Goal: Browse casually

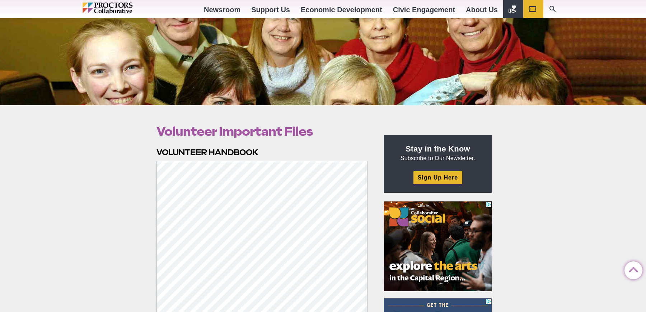
scroll to position [96, 0]
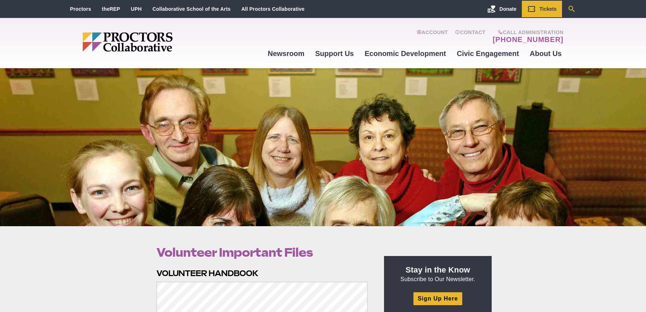
click at [570, 10] on icon "Search" at bounding box center [571, 9] width 6 height 6
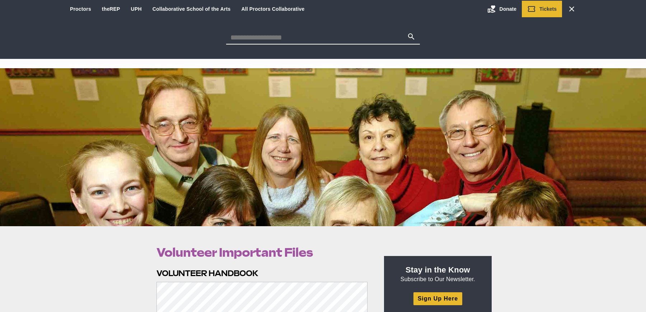
click at [203, 137] on div at bounding box center [323, 147] width 646 height 158
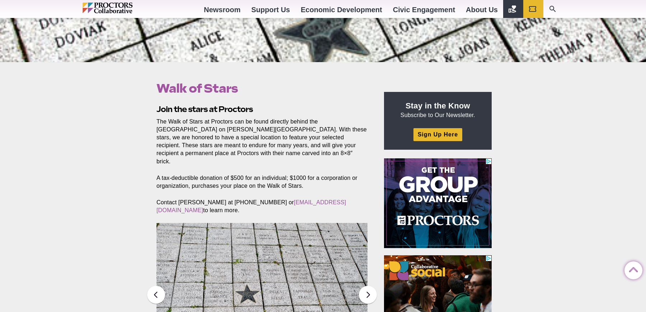
scroll to position [153, 0]
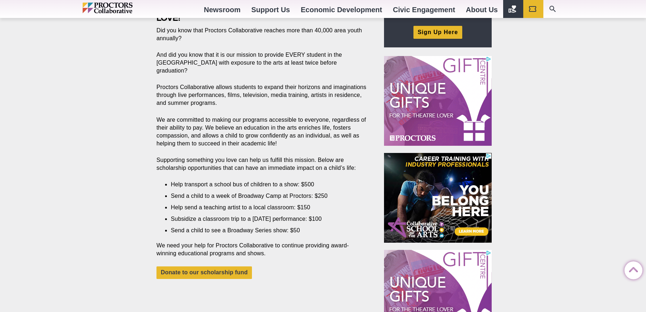
scroll to position [287, 0]
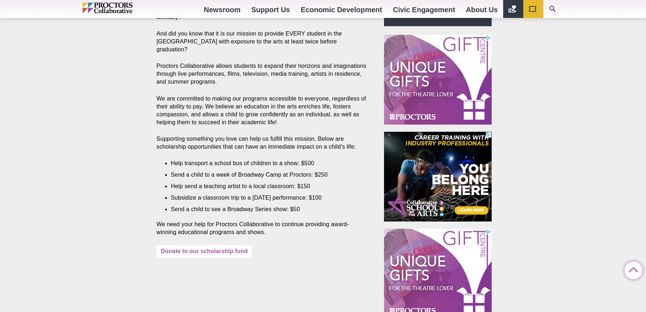
click at [177, 245] on link "Donate to our scholarship fund" at bounding box center [203, 251] width 95 height 13
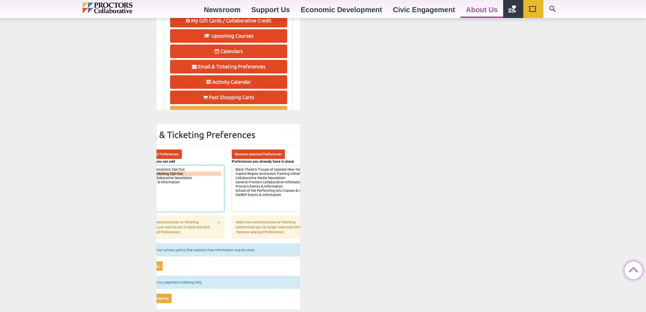
scroll to position [1203, 0]
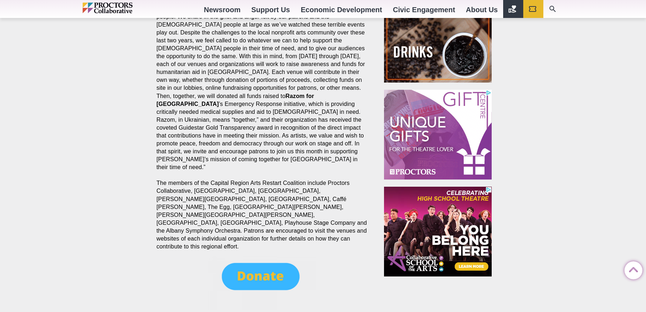
scroll to position [349, 0]
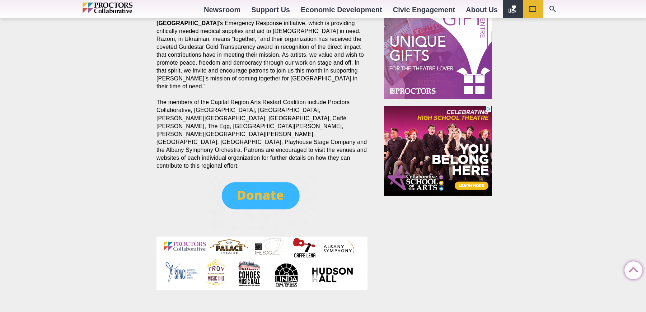
click at [253, 175] on img at bounding box center [262, 202] width 108 height 54
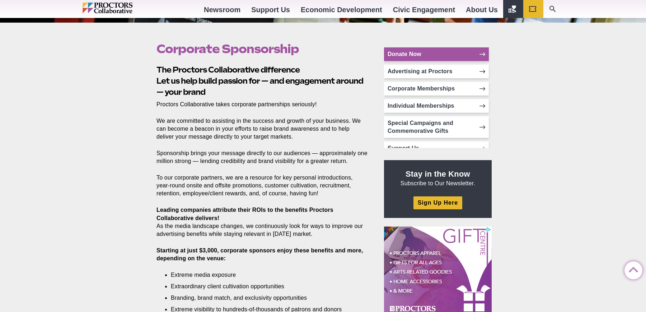
click at [448, 51] on link "Donate Now" at bounding box center [436, 54] width 105 height 14
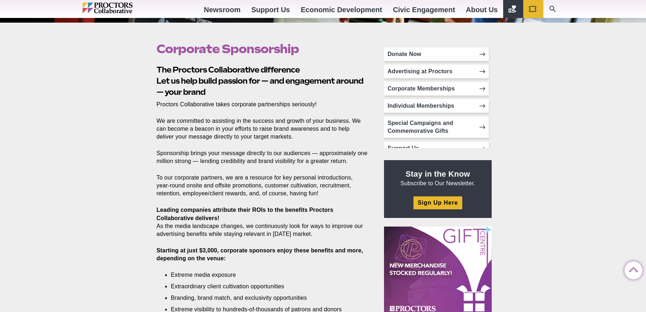
click at [97, 248] on div "Corporate Sponsorship Posted 2017-02-08 by Proctors Web Team The Proctors Colla…" at bounding box center [323, 318] width 646 height 591
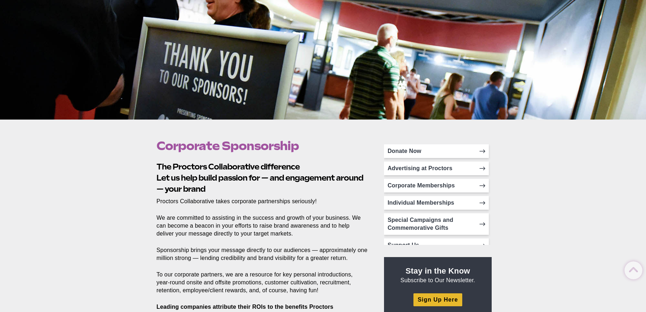
scroll to position [135, 0]
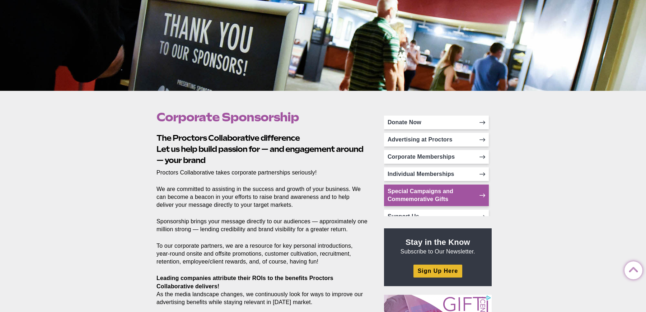
click at [427, 194] on link "Special Campaigns and Commemorative Gifts" at bounding box center [436, 195] width 105 height 22
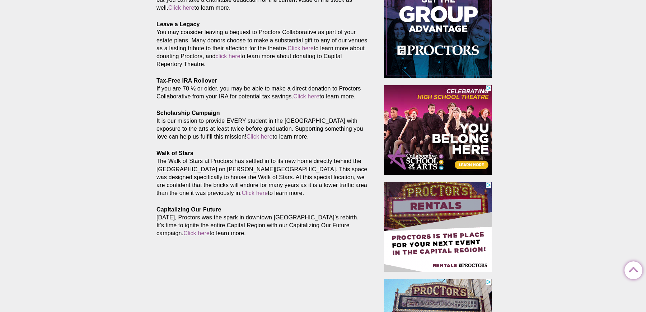
scroll to position [191, 0]
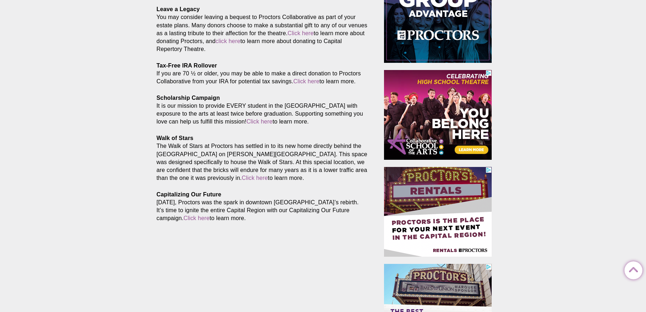
click at [179, 207] on p "Capitalizing Our Future [DATE], Proctors was the spark in downtown [GEOGRAPHIC_…" at bounding box center [261, 207] width 211 height 32
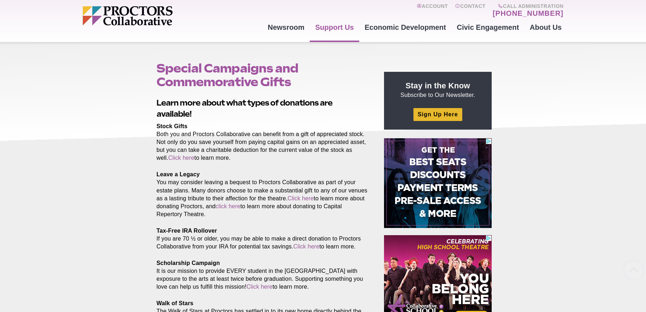
scroll to position [0, 0]
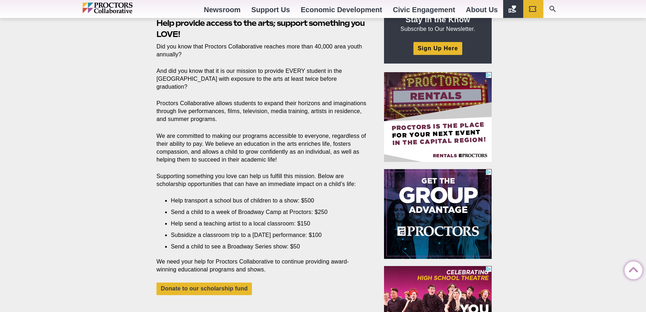
scroll to position [279, 0]
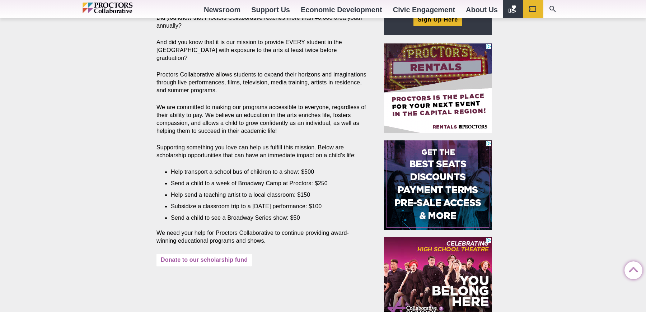
click at [187, 254] on link "Donate to our scholarship fund" at bounding box center [203, 260] width 95 height 13
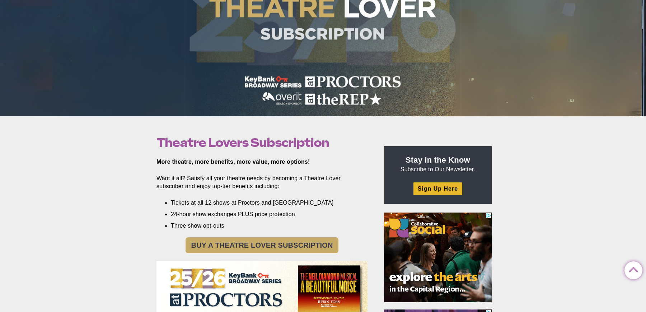
scroll to position [160, 0]
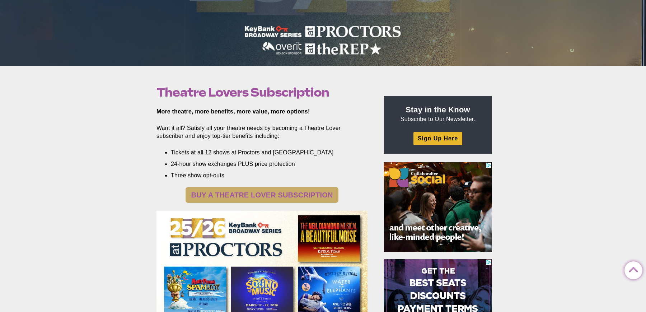
click at [223, 195] on link "BUY A THEATRE LOVER SUBSCRIPTION" at bounding box center [262, 195] width 152 height 16
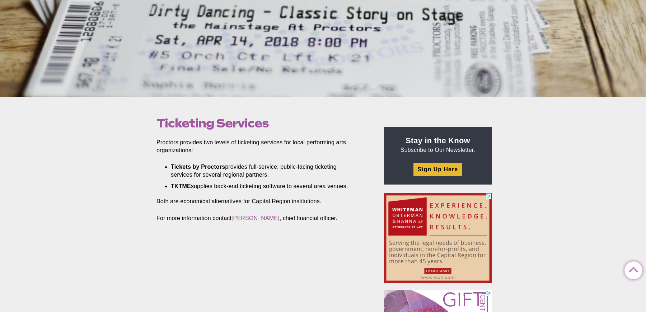
scroll to position [140, 0]
